Goal: Task Accomplishment & Management: Manage account settings

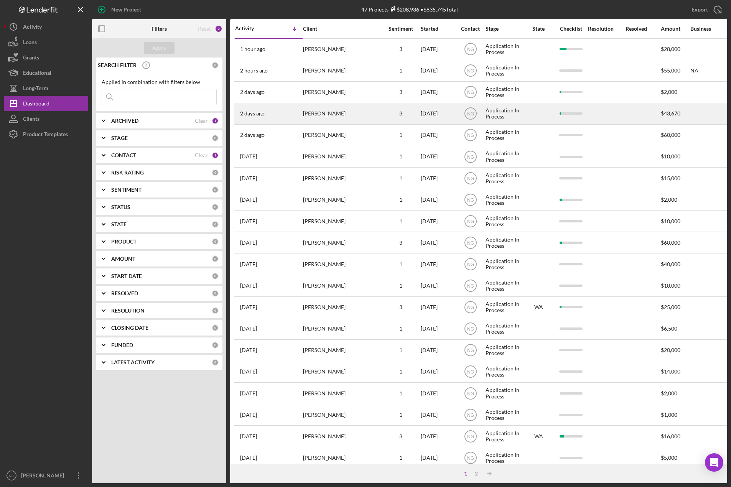
click at [334, 107] on div "[PERSON_NAME]" at bounding box center [341, 114] width 77 height 20
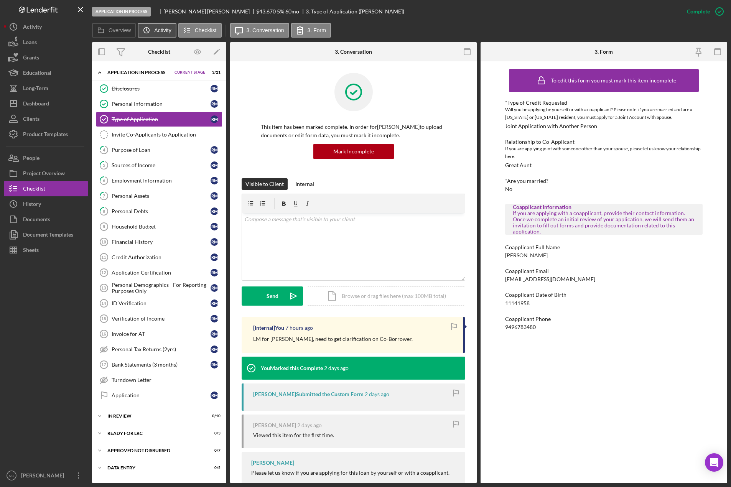
click at [156, 31] on label "Activity" at bounding box center [162, 30] width 17 height 6
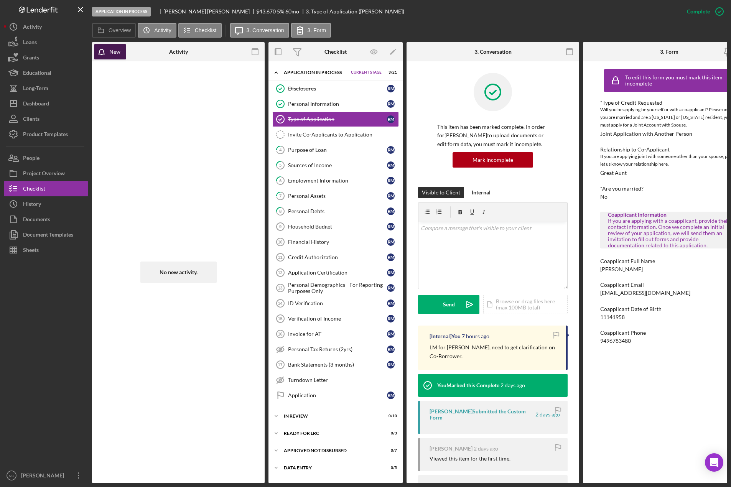
click at [118, 54] on div "New" at bounding box center [114, 51] width 11 height 15
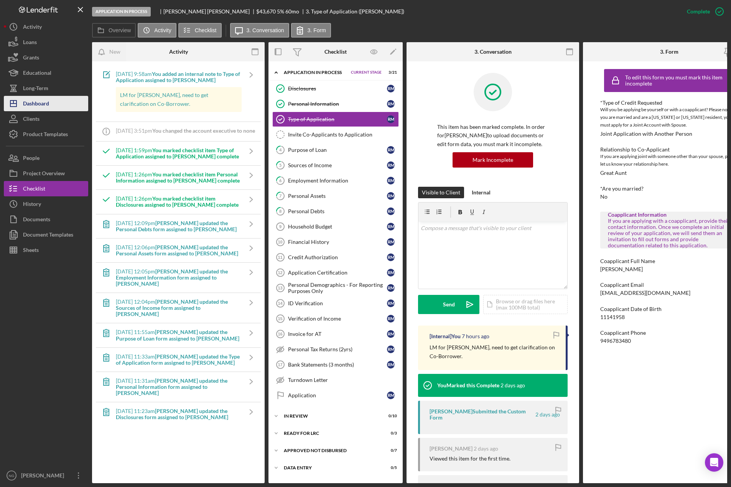
click at [60, 100] on button "Icon/Dashboard Dashboard" at bounding box center [46, 103] width 84 height 15
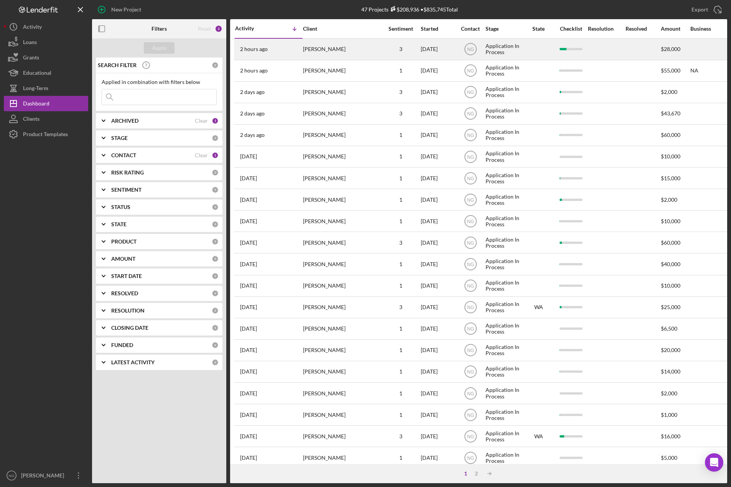
click at [291, 46] on div "2 hours ago [PERSON_NAME]" at bounding box center [268, 49] width 67 height 20
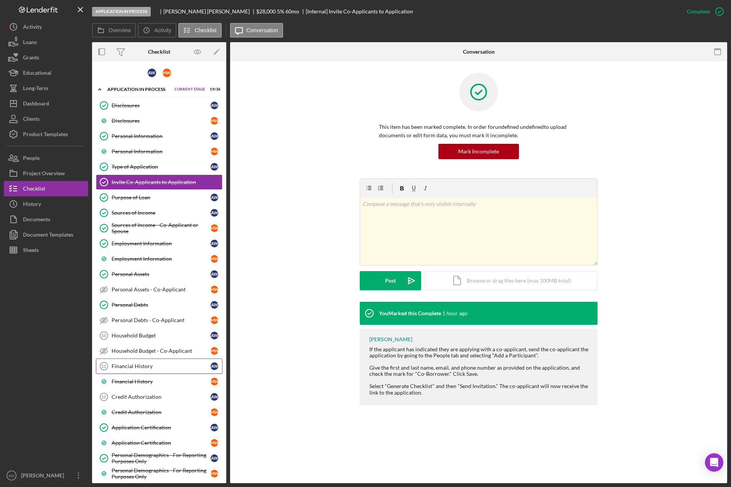
click at [148, 369] on div "Financial History" at bounding box center [161, 366] width 99 height 6
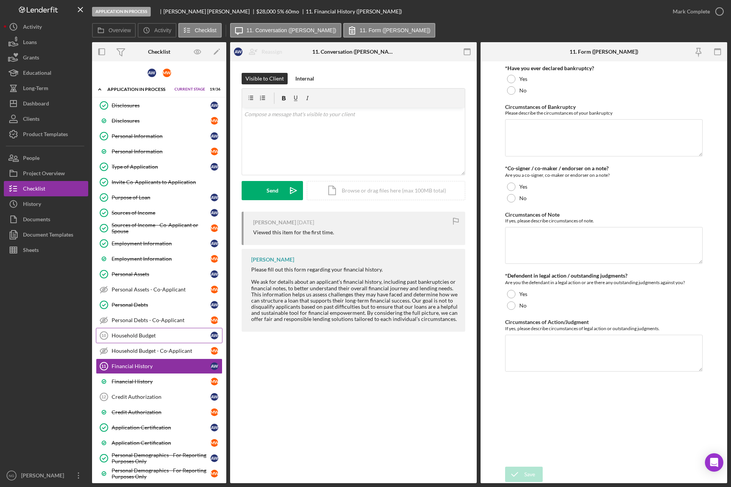
click at [155, 336] on div "Household Budget" at bounding box center [161, 335] width 99 height 6
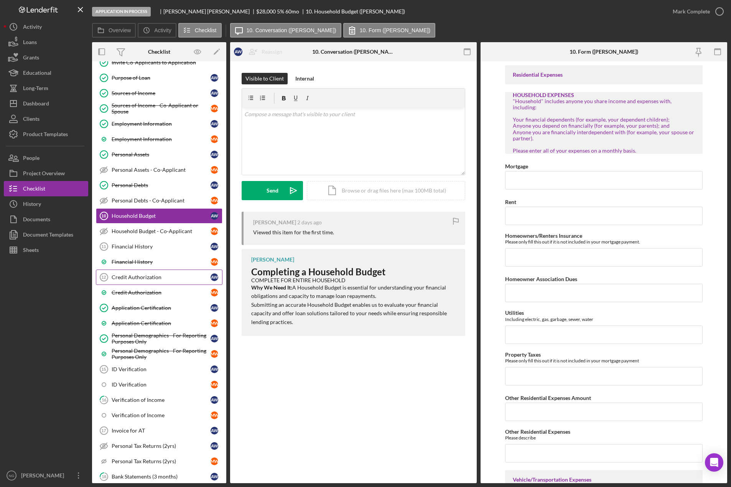
scroll to position [153, 0]
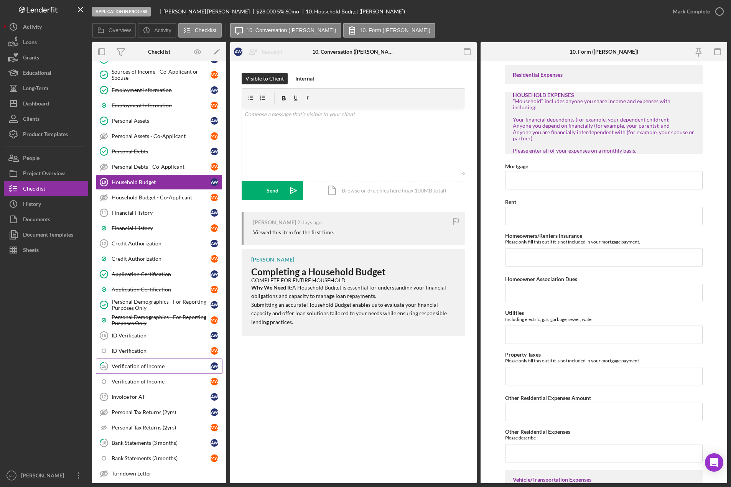
click at [169, 369] on div "Verification of Income" at bounding box center [161, 366] width 99 height 6
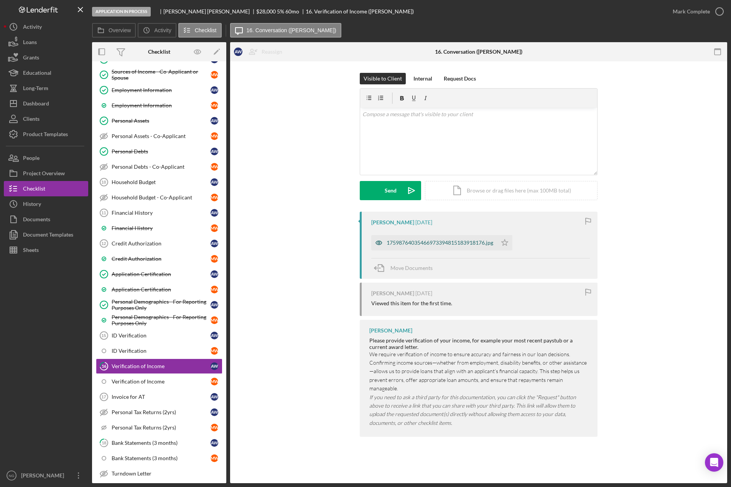
click at [417, 242] on div "17598764035466973394815183918176.jpg" at bounding box center [440, 243] width 107 height 6
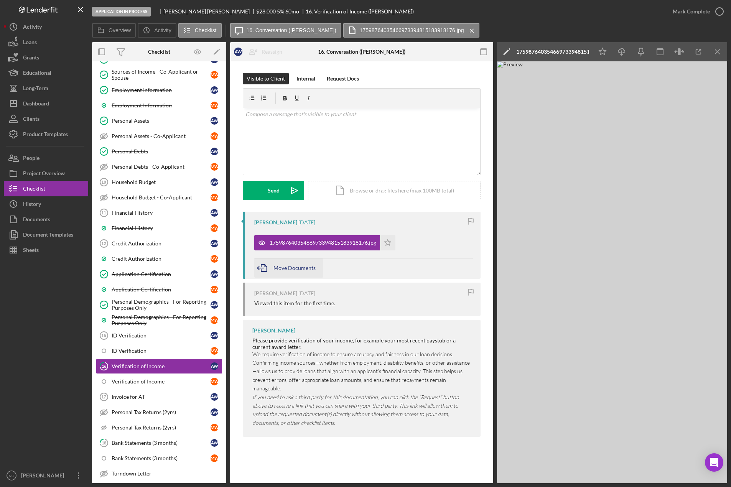
click at [294, 269] on span "Move Documents" at bounding box center [294, 268] width 42 height 7
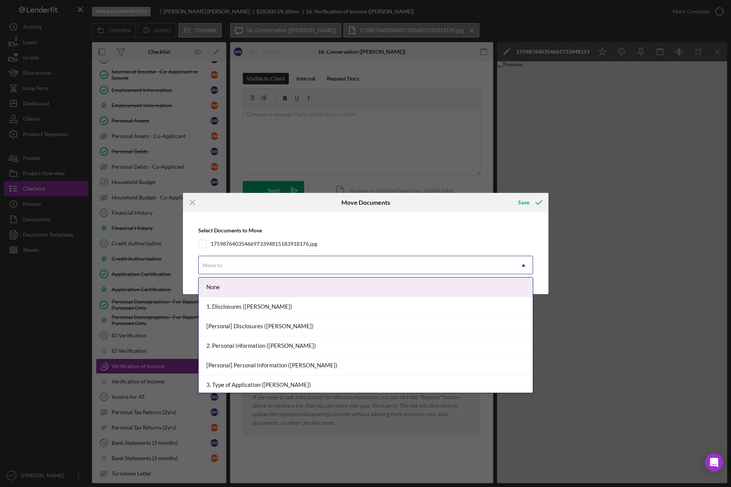
click at [326, 270] on div "Move to" at bounding box center [357, 266] width 316 height 18
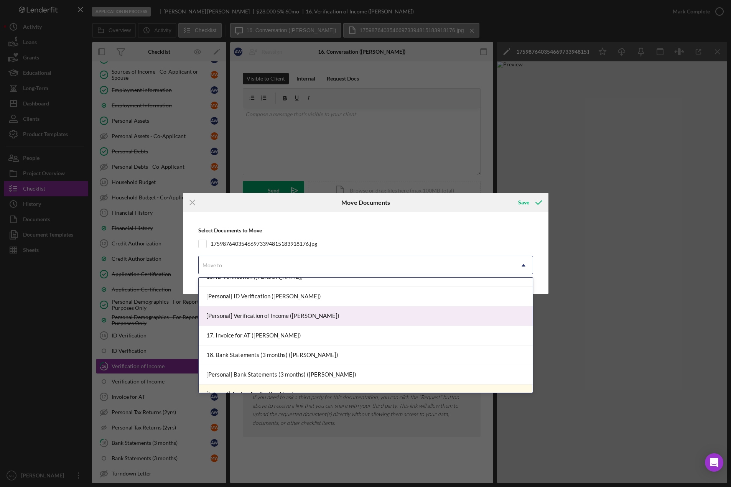
scroll to position [422, 0]
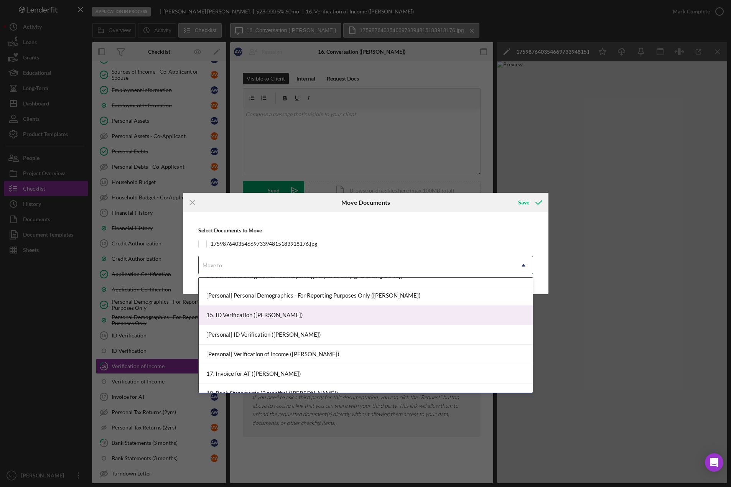
click at [267, 316] on div "15. ID Verification ([PERSON_NAME])" at bounding box center [366, 316] width 334 height 20
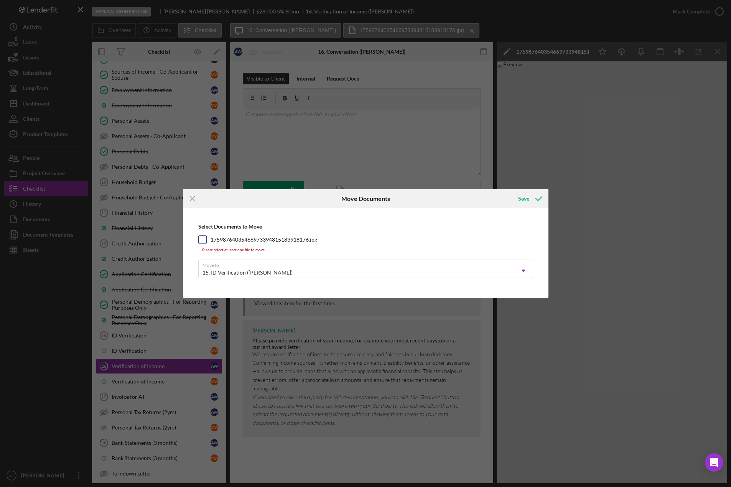
click at [207, 241] on div "17598764035466973394815183918176.jpg" at bounding box center [365, 239] width 335 height 8
click at [203, 240] on input "17598764035466973394815183918176.jpg" at bounding box center [203, 240] width 8 height 8
checkbox input "true"
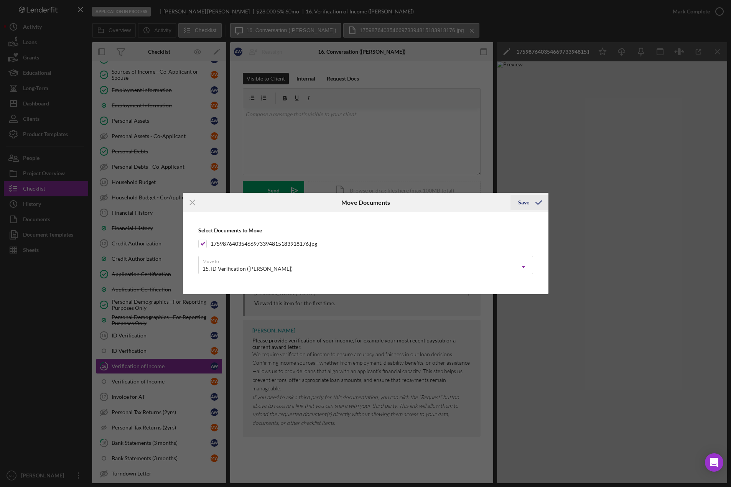
click at [537, 202] on icon "submit" at bounding box center [538, 202] width 19 height 19
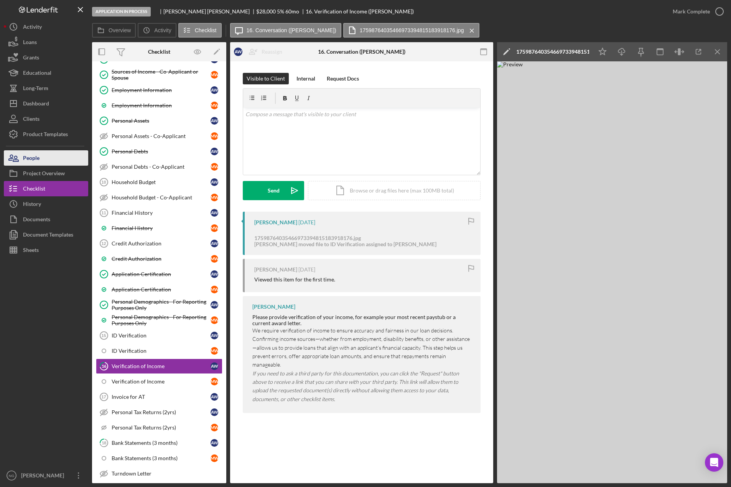
click at [39, 157] on div "People" at bounding box center [31, 158] width 16 height 17
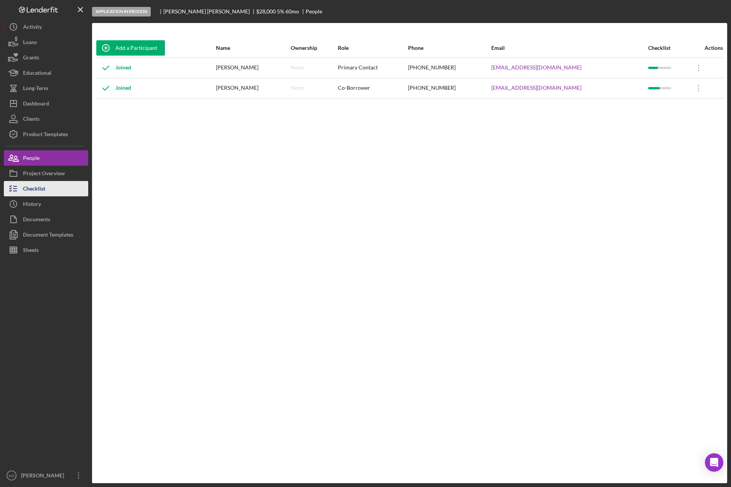
click at [74, 196] on button "Checklist" at bounding box center [46, 188] width 84 height 15
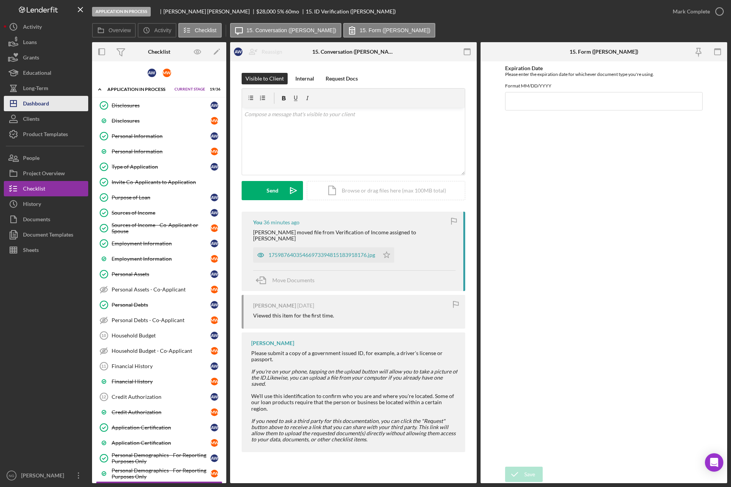
click at [44, 104] on div "Dashboard" at bounding box center [36, 104] width 26 height 17
